Goal: Transaction & Acquisition: Purchase product/service

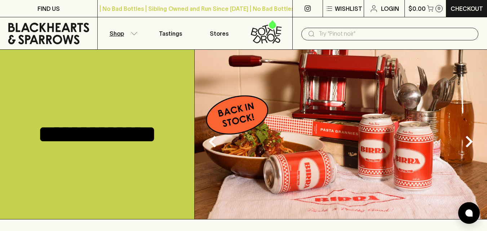
click at [126, 36] on button "Shop" at bounding box center [122, 33] width 49 height 32
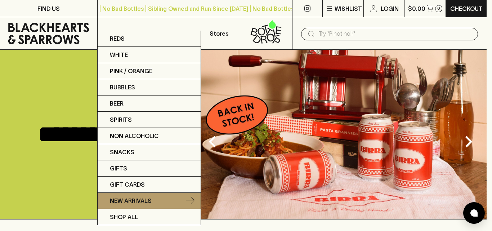
click at [138, 197] on p "New Arrivals" at bounding box center [131, 200] width 42 height 9
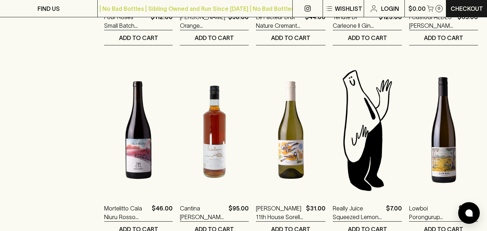
scroll to position [468, 0]
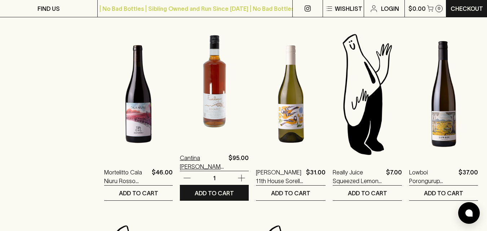
click at [199, 163] on p "Cantina [PERSON_NAME] 700ml" at bounding box center [203, 161] width 46 height 17
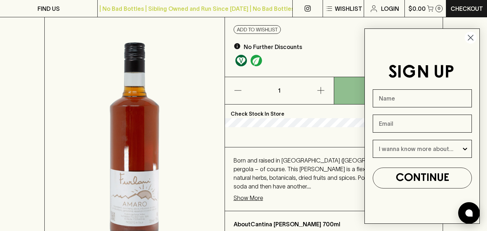
scroll to position [108, 0]
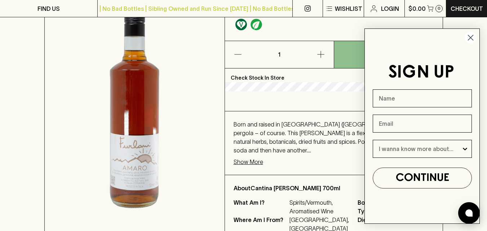
click at [473, 40] on icon "Close dialog" at bounding box center [470, 37] width 5 height 5
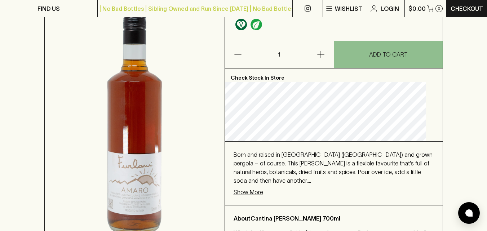
click at [258, 191] on p "Show More" at bounding box center [248, 192] width 30 height 9
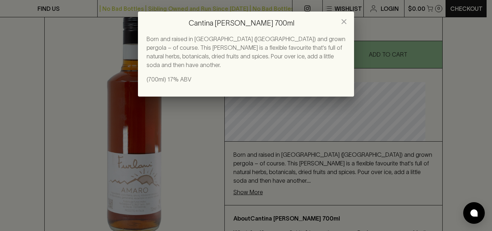
click at [344, 21] on icon "close" at bounding box center [343, 21] width 5 height 5
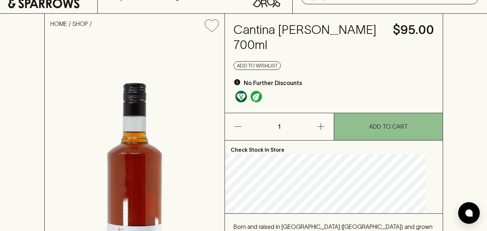
scroll to position [0, 0]
